Goal: Transaction & Acquisition: Book appointment/travel/reservation

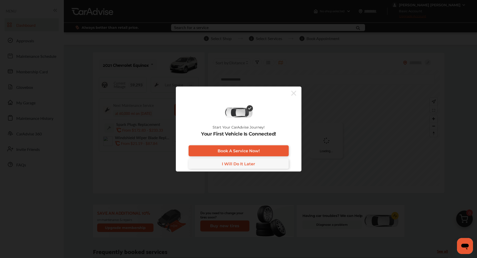
click at [22, 97] on div "Start Your CarAdvise Journey! Your First Vehicle Is Connected! Book A Service N…" at bounding box center [238, 129] width 477 height 258
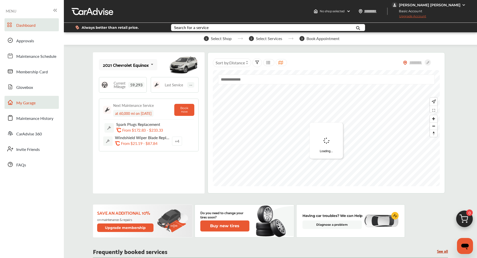
click at [22, 99] on link "My Garage" at bounding box center [32, 102] width 54 height 13
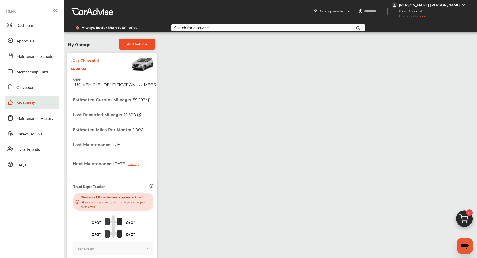
click at [141, 45] on span "Add Vehicle" at bounding box center [137, 44] width 21 height 4
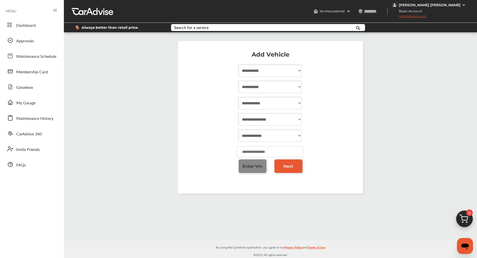
click at [244, 171] on link "Enter Vin" at bounding box center [253, 166] width 28 height 14
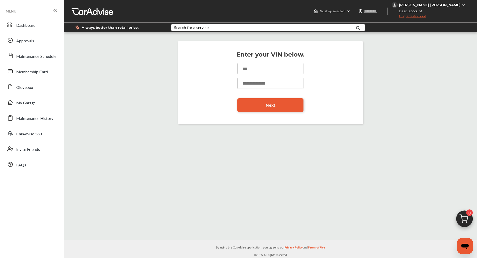
click at [256, 71] on input at bounding box center [270, 68] width 66 height 11
click at [155, 48] on div "Enter your VIN below. Next" at bounding box center [270, 82] width 411 height 93
click at [262, 66] on input at bounding box center [270, 68] width 66 height 11
click at [262, 66] on input "**********" at bounding box center [270, 68] width 66 height 11
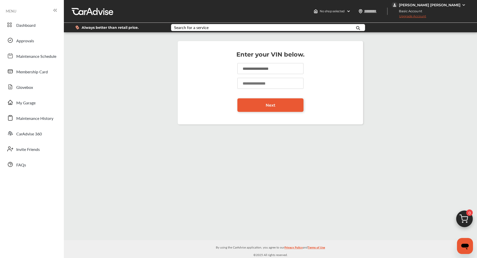
click at [262, 66] on input "**********" at bounding box center [270, 68] width 66 height 11
click at [262, 69] on input "**********" at bounding box center [270, 68] width 66 height 11
paste input
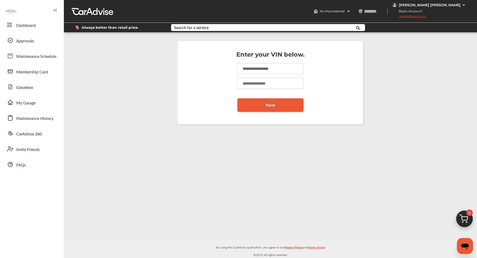
type input "**********"
click at [254, 82] on input "number" at bounding box center [270, 83] width 66 height 11
type input "*****"
click at [253, 101] on link "Next" at bounding box center [270, 105] width 66 height 14
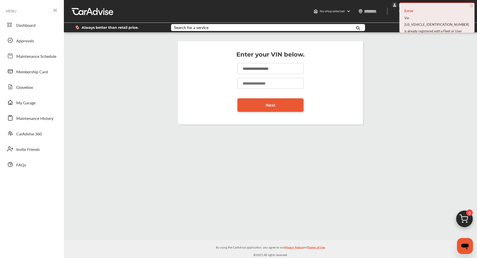
click at [259, 64] on input "**********" at bounding box center [270, 68] width 66 height 11
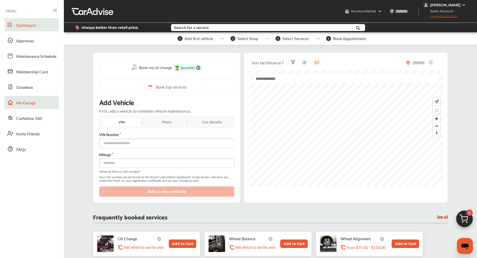
click at [37, 97] on link "My Garage" at bounding box center [32, 102] width 54 height 13
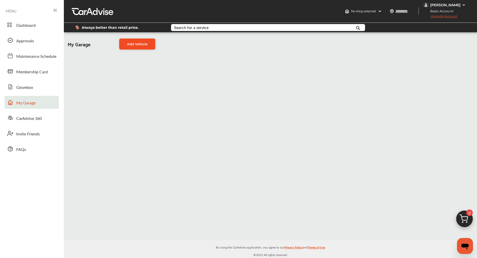
click at [146, 44] on span "Add Vehicle" at bounding box center [137, 44] width 21 height 4
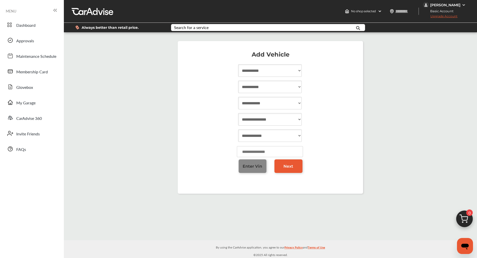
click at [259, 172] on link "Enter Vin" at bounding box center [253, 166] width 28 height 14
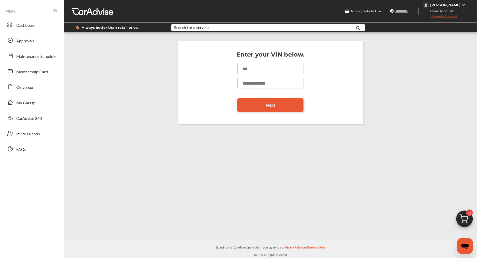
click at [259, 71] on input at bounding box center [270, 68] width 66 height 11
paste input "**********"
type input "**********"
click at [249, 85] on input "number" at bounding box center [270, 83] width 66 height 11
type input "*****"
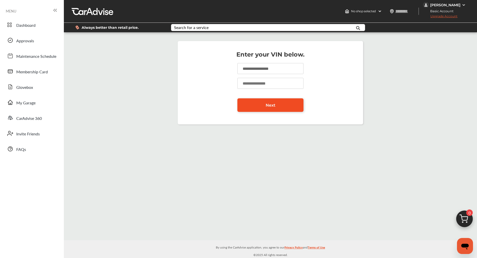
click at [255, 109] on link "Next" at bounding box center [270, 105] width 66 height 14
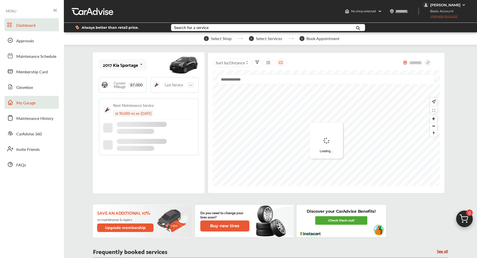
click at [31, 104] on span "My Garage" at bounding box center [25, 103] width 19 height 7
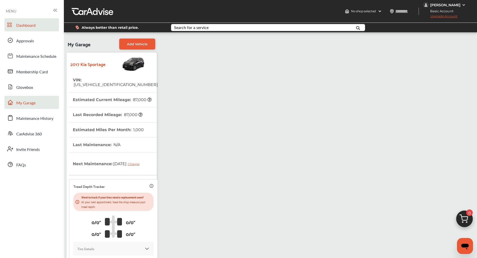
click at [35, 26] on span "Dashboard" at bounding box center [25, 25] width 19 height 7
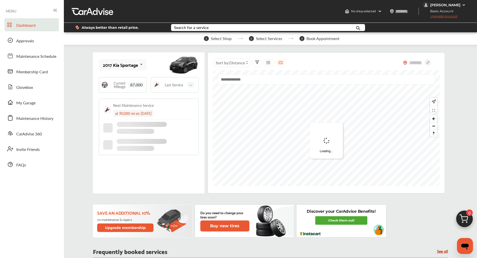
click at [469, 219] on img at bounding box center [464, 220] width 24 height 24
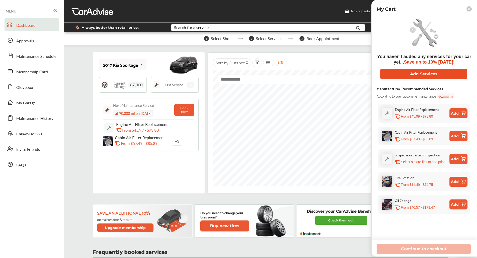
click at [453, 69] on button "Add Services" at bounding box center [423, 74] width 87 height 10
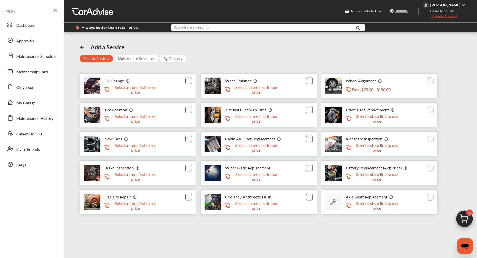
click at [194, 31] on input "text" at bounding box center [260, 28] width 177 height 8
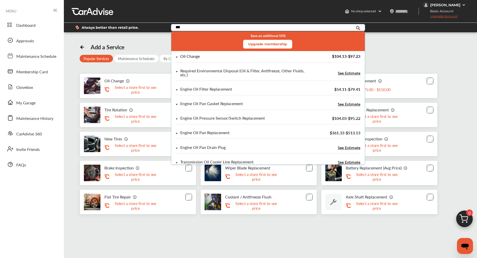
type input "***"
click at [195, 56] on div "Oil Change" at bounding box center [190, 56] width 20 height 4
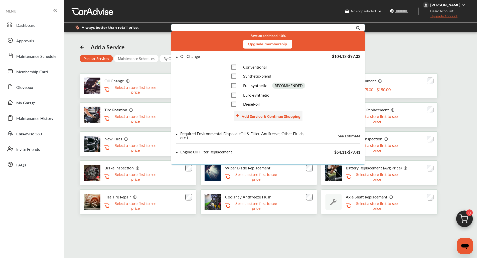
click at [249, 117] on div "Add Service & Continue Shopping" at bounding box center [271, 116] width 59 height 7
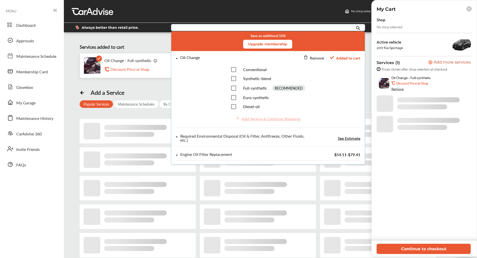
click at [464, 226] on div "Shop No shop selected Active vehicle 2017 Kia Sportage Services (1) Add a servi…" at bounding box center [424, 128] width 95 height 224
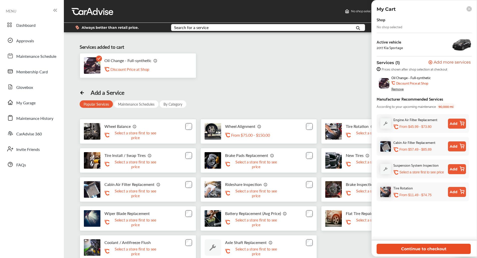
click at [417, 248] on button "Continue to checkout" at bounding box center [424, 249] width 94 height 10
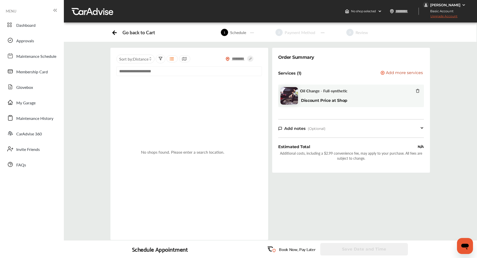
click at [235, 61] on input "text" at bounding box center [239, 58] width 18 height 5
type input "*****"
click at [249, 58] on icon at bounding box center [250, 59] width 6 height 6
type input "*****"
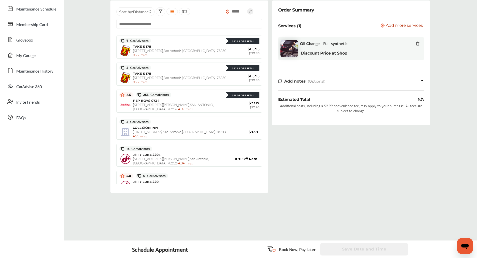
scroll to position [818, 0]
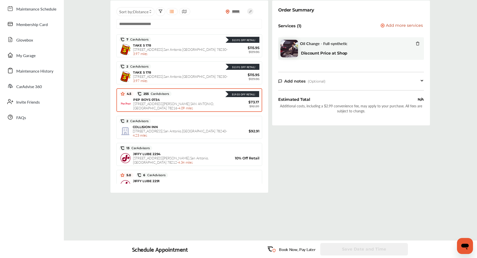
click at [174, 98] on div "PEP BOYS 0734 6200 SAN PEDRO AVE , SAN ANTONIO , TX 78216 - 4.09 miles" at bounding box center [181, 104] width 96 height 13
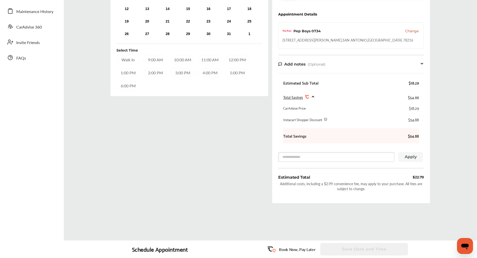
scroll to position [47, 0]
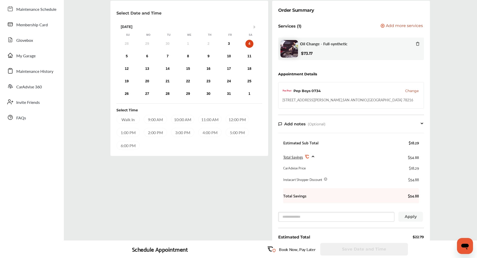
click at [232, 121] on div "12:00 PM" at bounding box center [237, 119] width 23 height 9
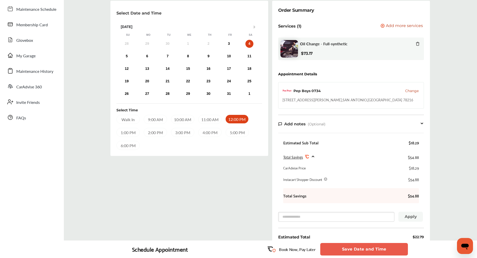
click at [360, 246] on button "Save Date and Time" at bounding box center [364, 249] width 88 height 13
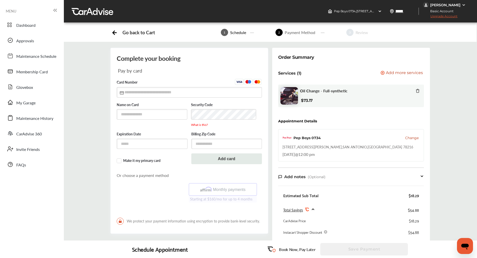
click at [457, 5] on div "Daniel Guzman" at bounding box center [445, 5] width 30 height 5
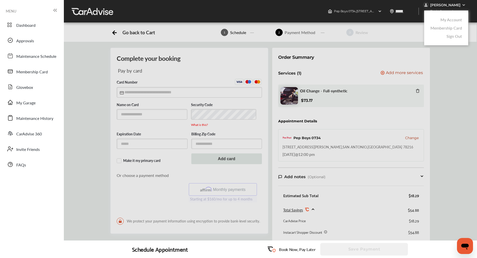
click at [446, 20] on link "My Account" at bounding box center [451, 20] width 22 height 6
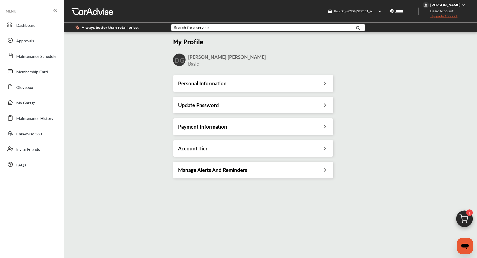
click at [225, 128] on h3 "Payment Information" at bounding box center [202, 126] width 49 height 7
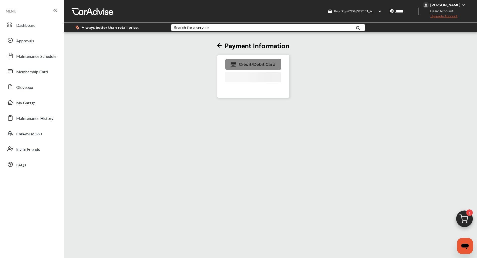
click at [241, 59] on link "Credit/Debit Card" at bounding box center [253, 64] width 56 height 11
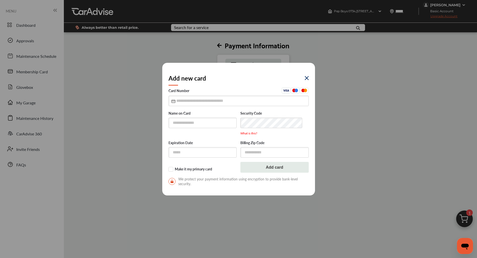
click at [397, 69] on div "Add new card Card Number Name on Card Security Code What is this? Expiration Da…" at bounding box center [238, 129] width 477 height 258
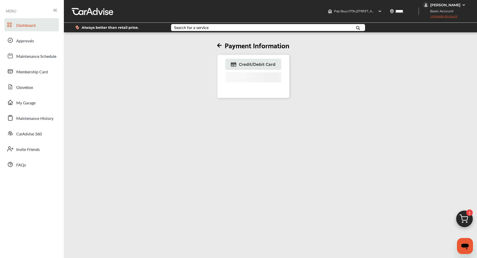
click at [29, 26] on span "Dashboard" at bounding box center [25, 25] width 19 height 7
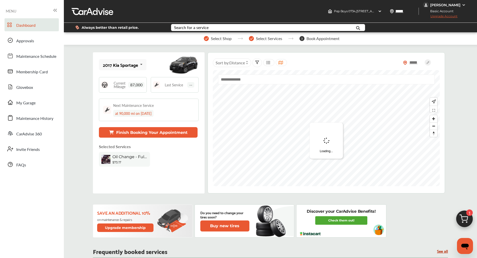
click at [403, 226] on div "Save an additional 10% on maintenance & repairs Upgrade membership Do you need …" at bounding box center [270, 221] width 355 height 33
click at [455, 7] on div "Daniel Guzman" at bounding box center [445, 5] width 30 height 5
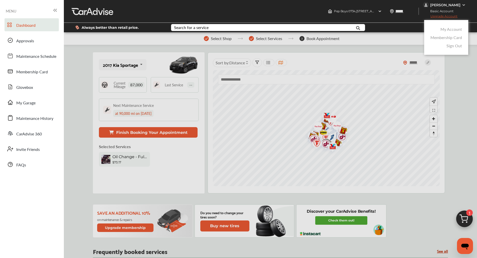
click at [443, 30] on link "My Account" at bounding box center [451, 29] width 22 height 6
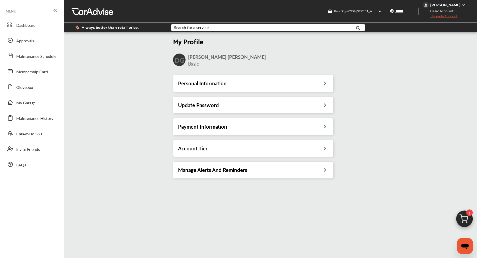
click at [235, 129] on div "Payment Information" at bounding box center [253, 126] width 150 height 7
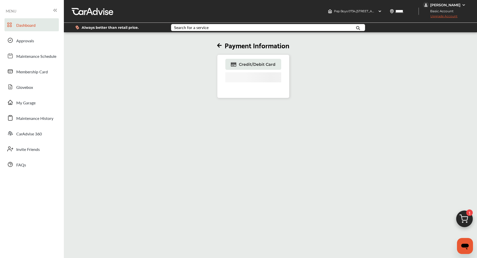
click at [30, 23] on span "Dashboard" at bounding box center [25, 25] width 19 height 7
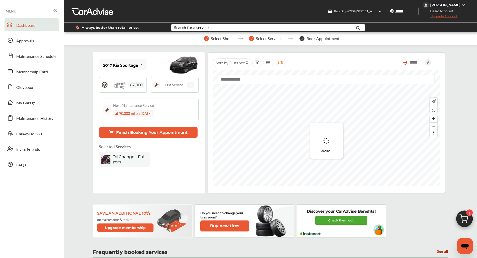
click at [456, 6] on div "Daniel Guzman" at bounding box center [445, 5] width 30 height 5
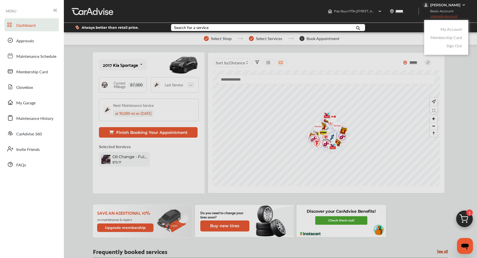
click at [451, 28] on link "My Account" at bounding box center [451, 29] width 22 height 6
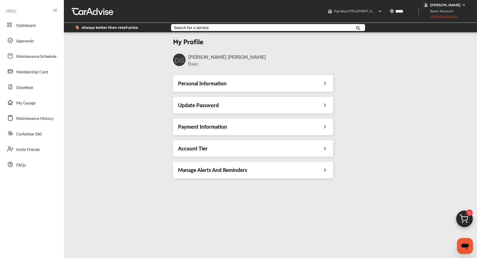
click at [228, 129] on div "Payment Information" at bounding box center [253, 126] width 150 height 7
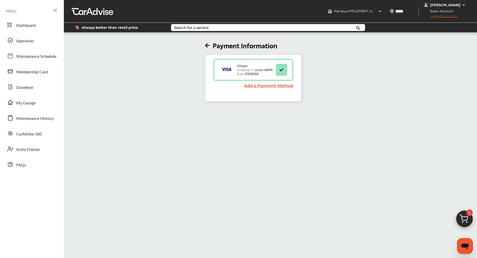
click at [151, 166] on div "Payment Information Chase Ending in: xxxx- 4874 Exp: 07/2030 Add a Payment Meth…" at bounding box center [251, 162] width 378 height 258
click at [462, 216] on img at bounding box center [464, 220] width 24 height 24
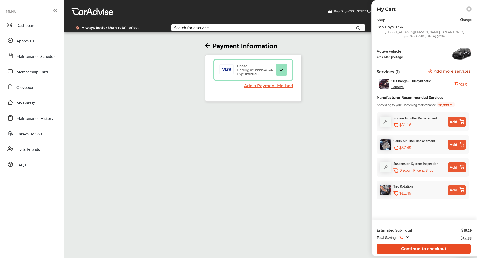
click at [412, 250] on button "Continue to checkout" at bounding box center [424, 249] width 94 height 10
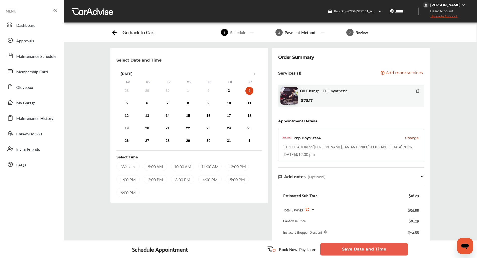
click at [239, 168] on div "12:00 PM" at bounding box center [237, 166] width 23 height 9
click at [348, 252] on button "Save Date and Time" at bounding box center [364, 249] width 88 height 13
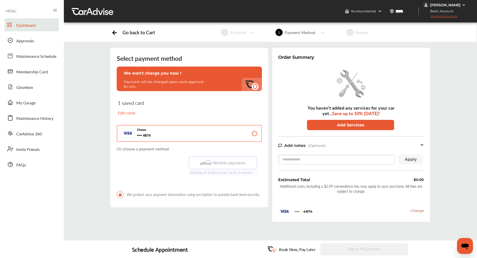
click at [27, 24] on span "Dashboard" at bounding box center [25, 25] width 19 height 7
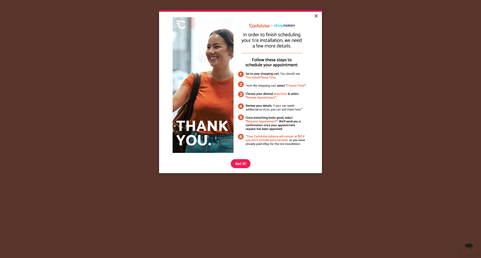
click at [317, 16] on link "×" at bounding box center [315, 16] width 9 height 9
